Goal: Information Seeking & Learning: Learn about a topic

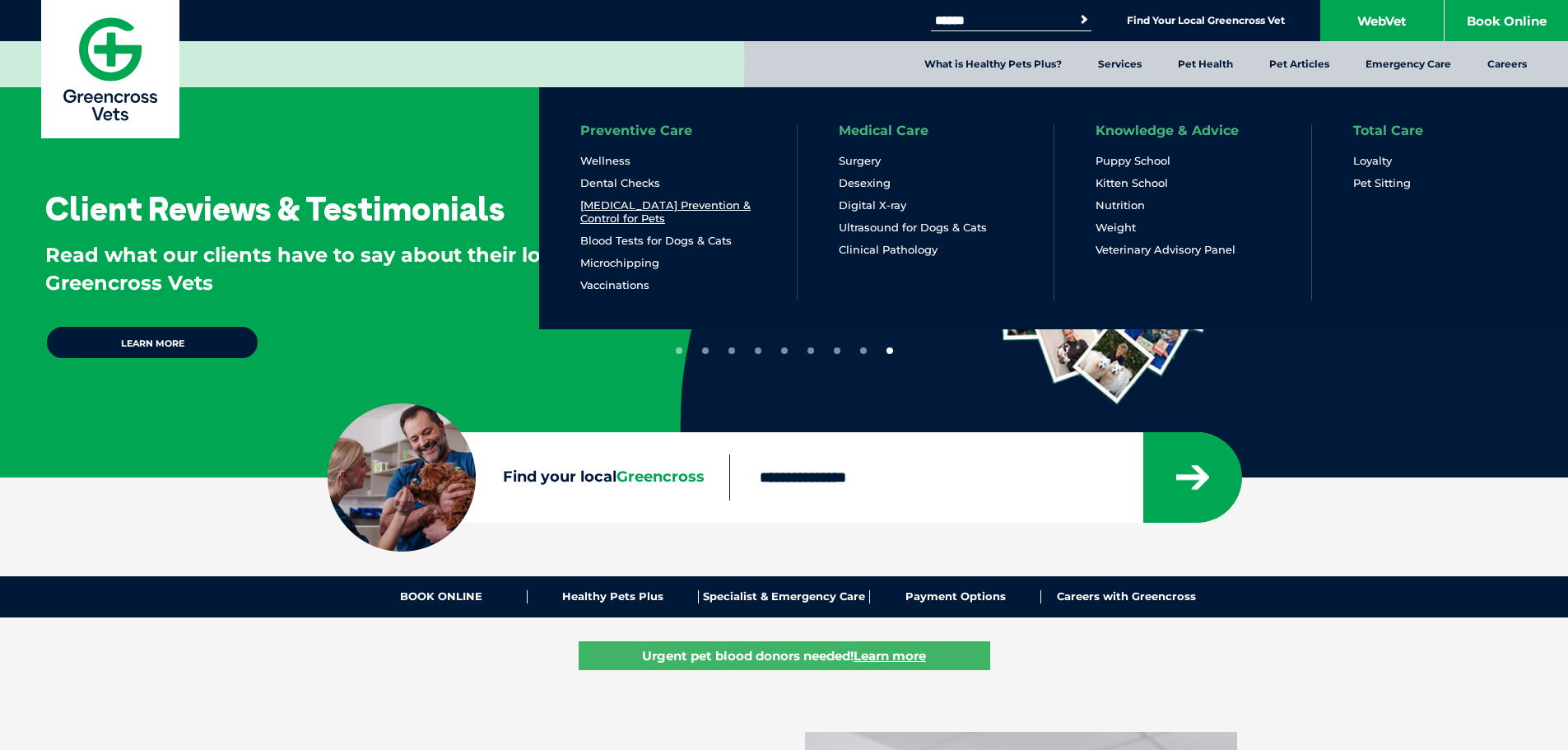
click at [600, 212] on link "[MEDICAL_DATA] Prevention & Control for Pets" at bounding box center [668, 211] width 175 height 27
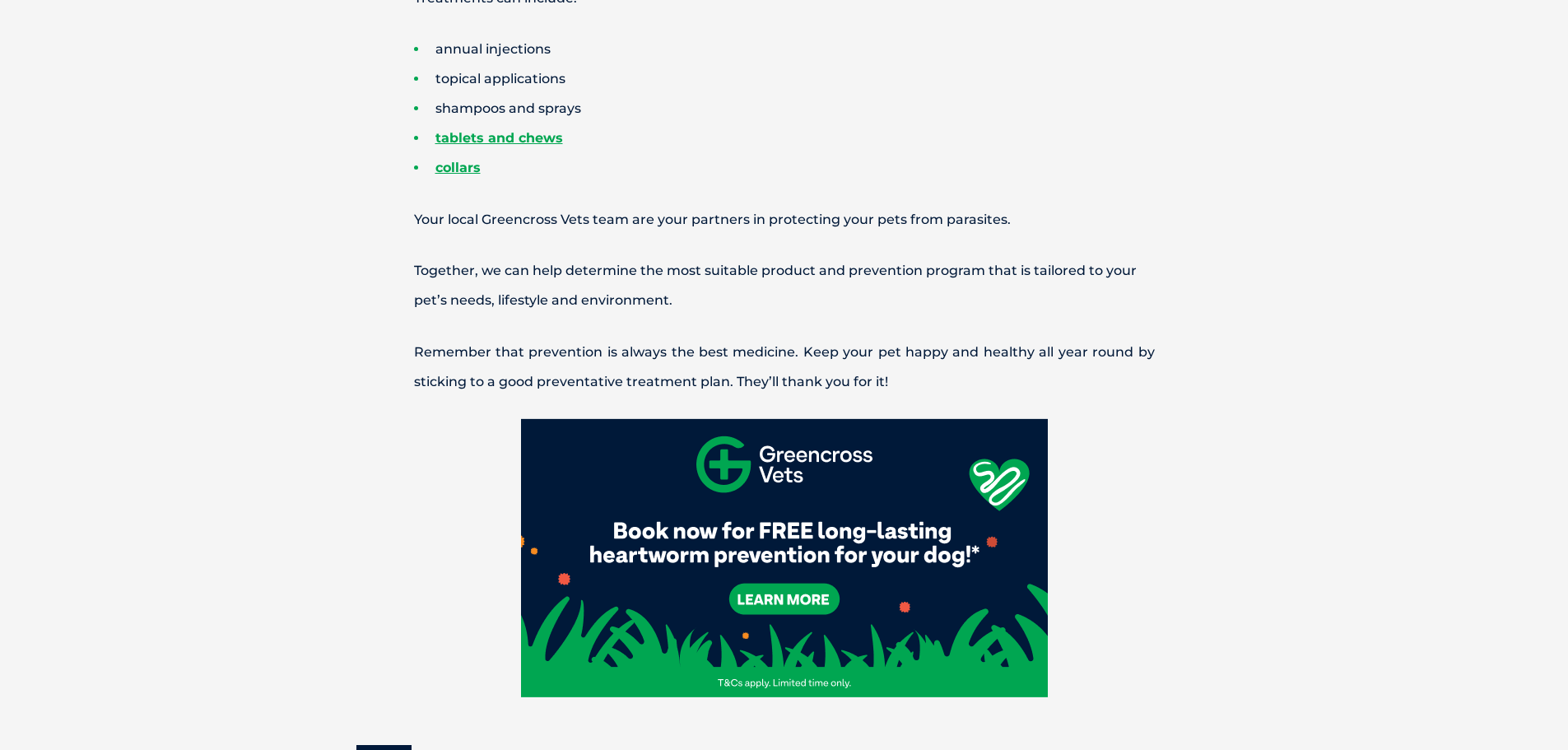
scroll to position [1811, 0]
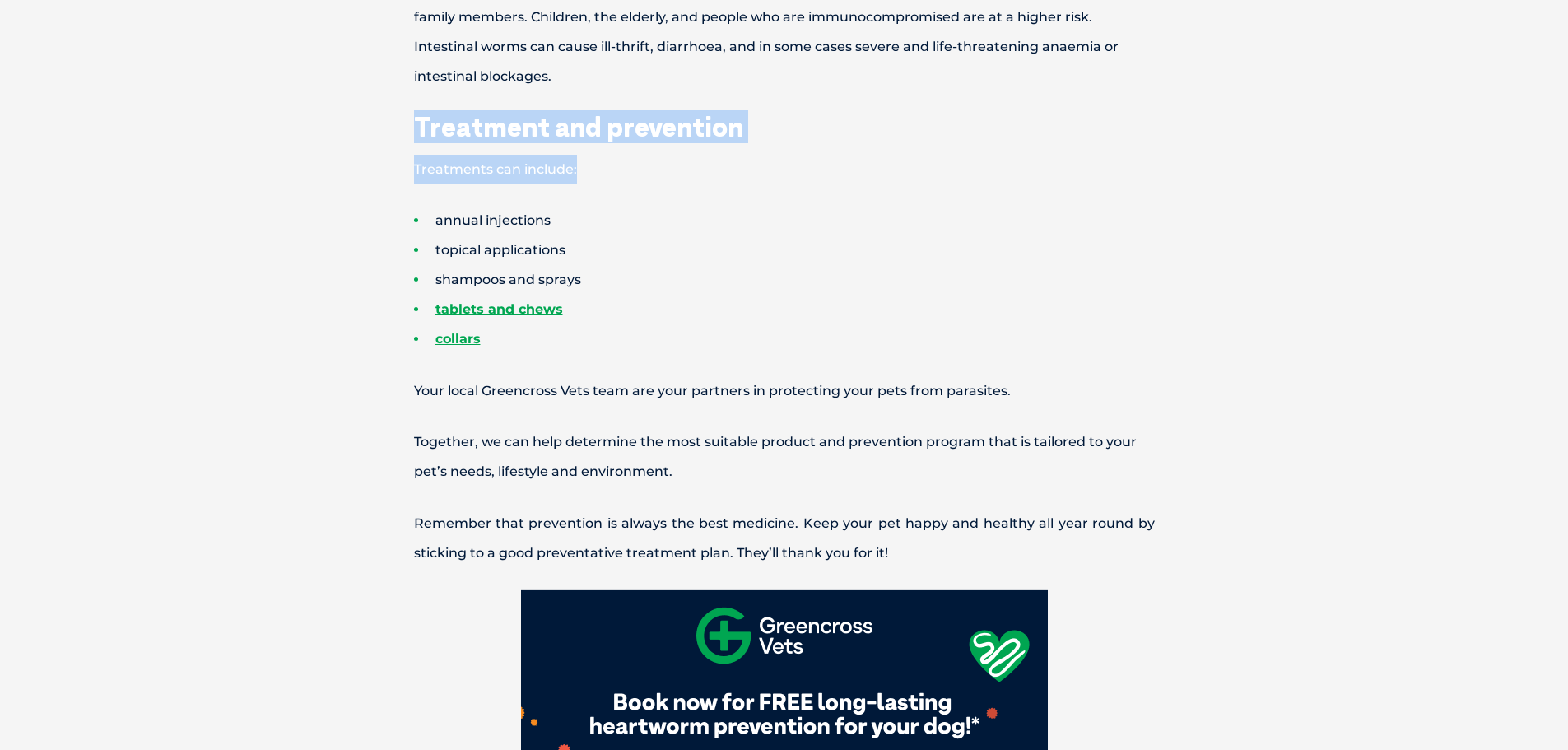
drag, startPoint x: 408, startPoint y: 119, endPoint x: 736, endPoint y: 162, distance: 330.8
click at [736, 159] on div "Parasites can pose serious health risks to both pets and people. At [GEOGRAPHIC…" at bounding box center [784, 149] width 889 height 2668
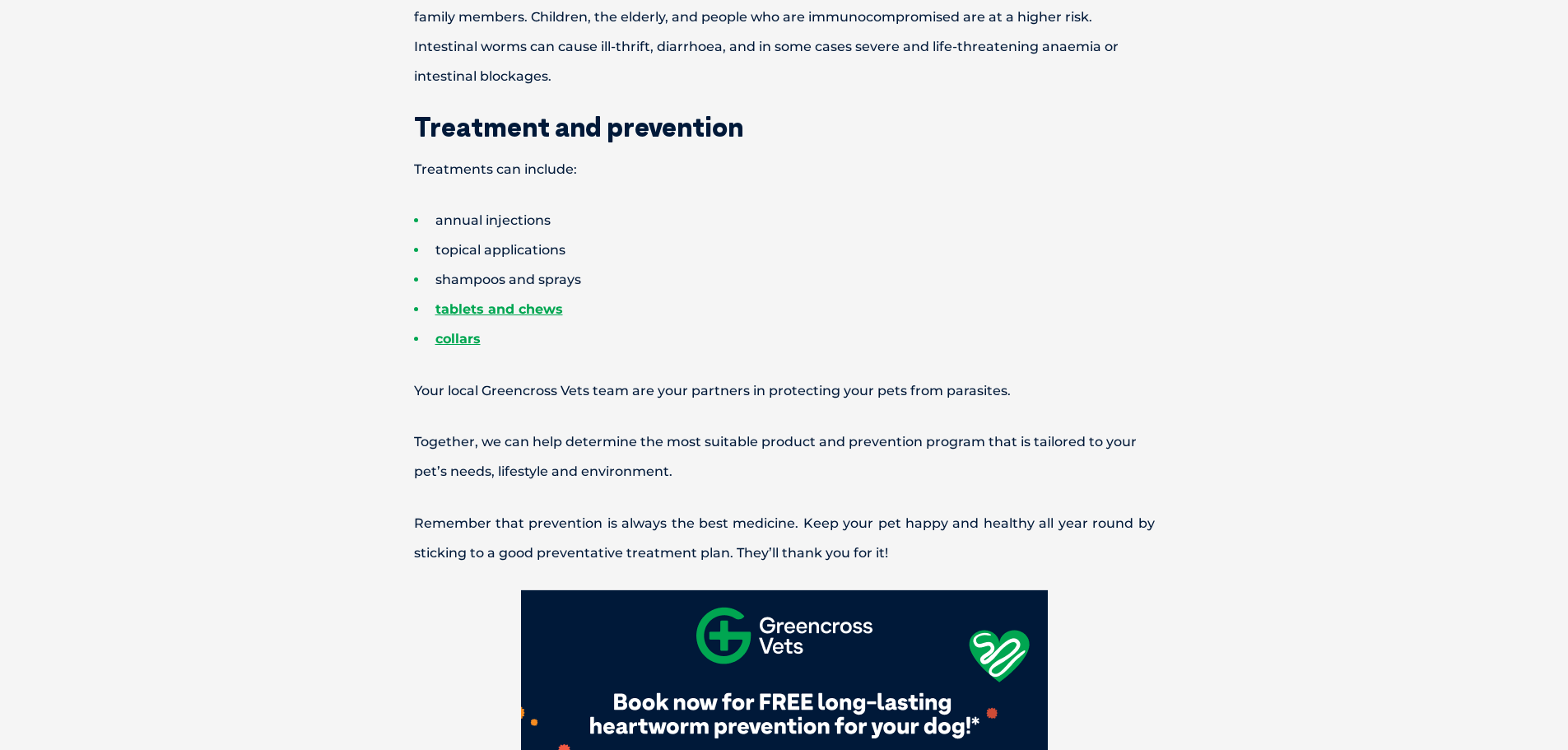
click at [686, 268] on li "shampoos and sprays" at bounding box center [813, 280] width 798 height 30
drag, startPoint x: 581, startPoint y: 251, endPoint x: 424, endPoint y: 263, distance: 157.5
click at [424, 263] on li "topical applications" at bounding box center [813, 250] width 798 height 30
drag, startPoint x: 425, startPoint y: 279, endPoint x: 626, endPoint y: 304, distance: 202.5
click at [626, 289] on li "shampoos and sprays" at bounding box center [813, 280] width 798 height 30
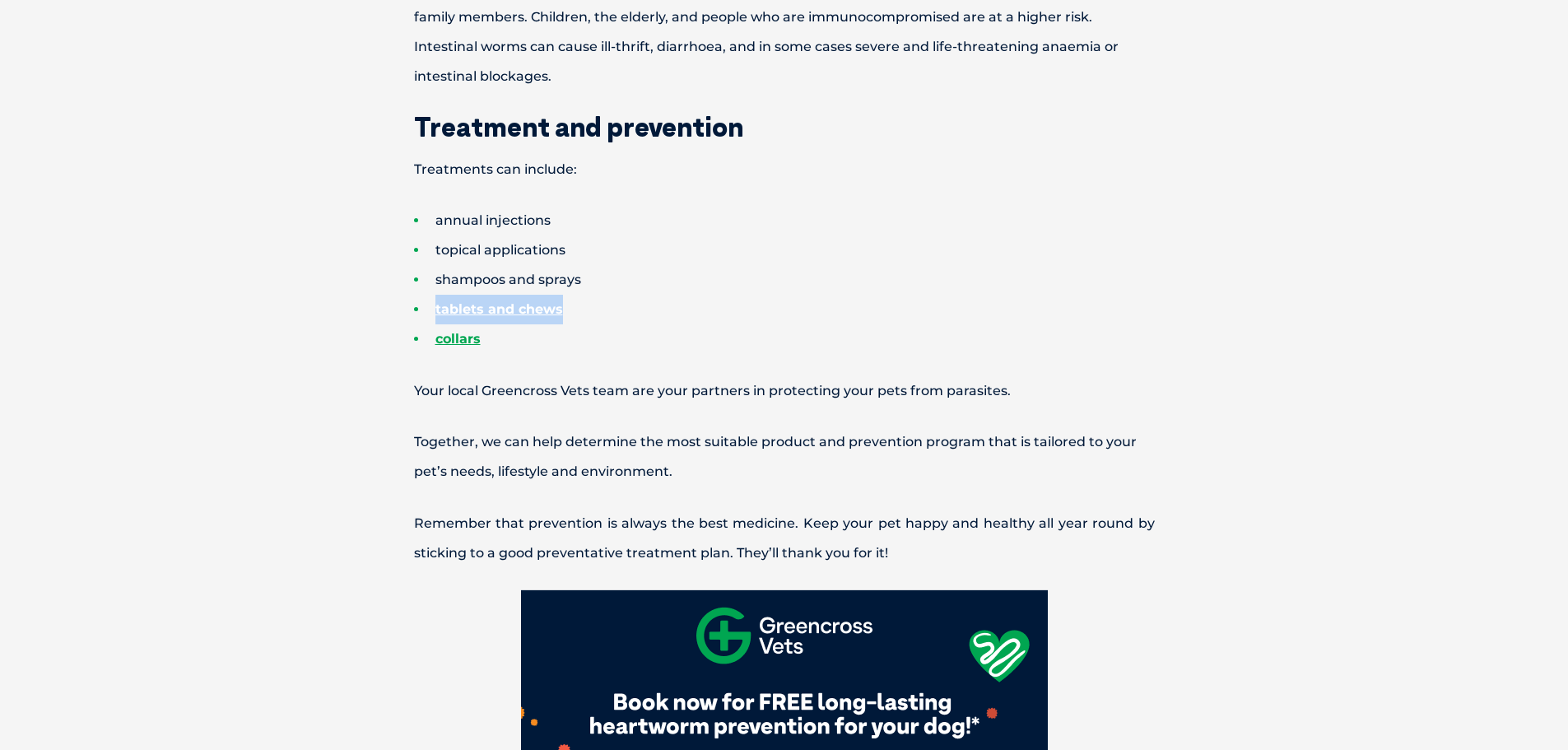
drag, startPoint x: 627, startPoint y: 316, endPoint x: 399, endPoint y: 319, distance: 228.0
click at [406, 317] on ul "annual injections topical applications shampoos and sprays tablets and chews co…" at bounding box center [784, 280] width 856 height 149
drag, startPoint x: 391, startPoint y: 333, endPoint x: 719, endPoint y: 351, distance: 328.5
click at [663, 359] on div "Parasites can pose serious health risks to both pets and people. At [GEOGRAPHIC…" at bounding box center [784, 149] width 889 height 2668
click at [873, 346] on li "collars" at bounding box center [813, 339] width 798 height 30
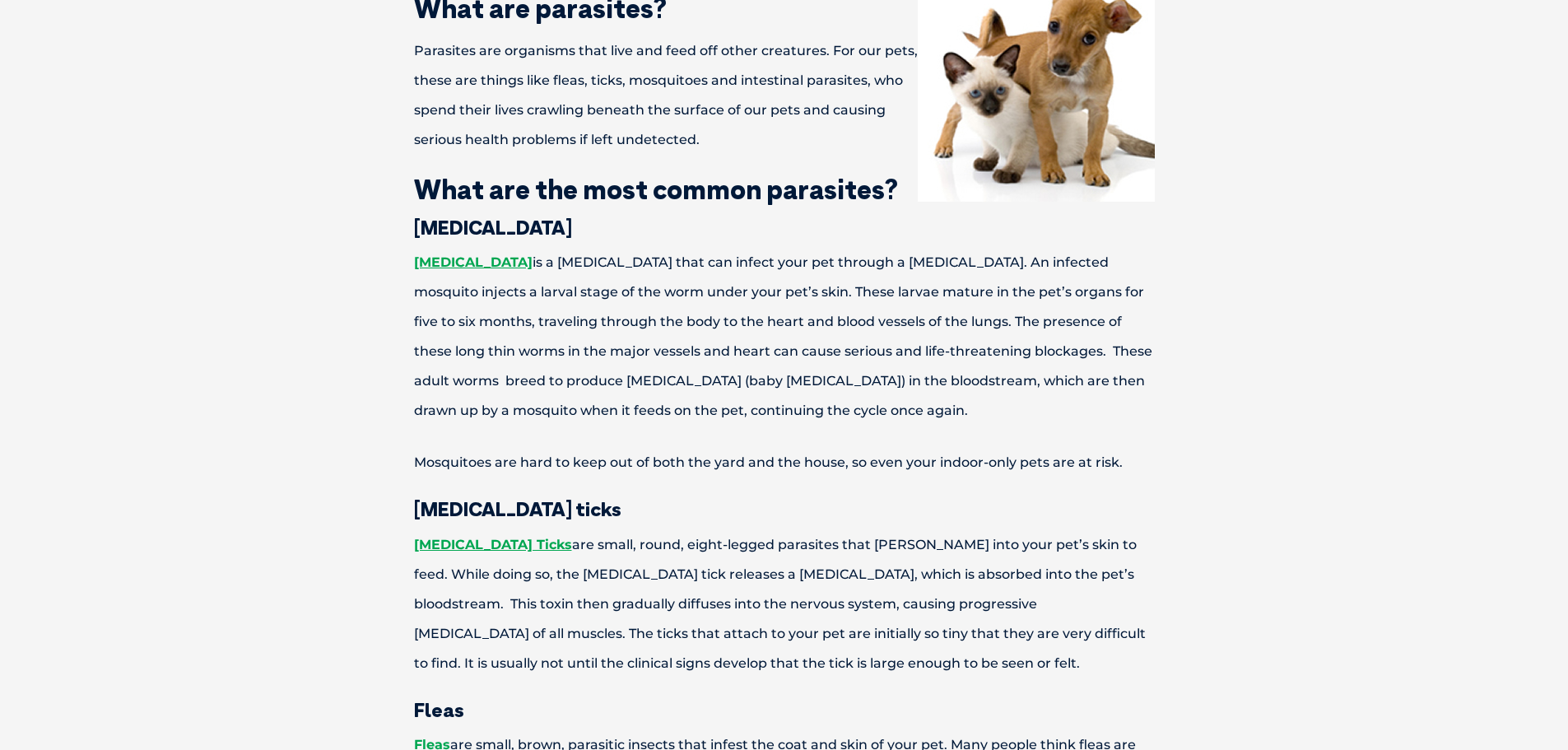
scroll to position [1010, 0]
